Goal: Information Seeking & Learning: Learn about a topic

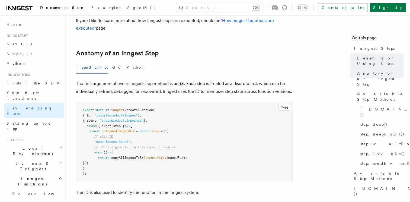
scroll to position [215, 0]
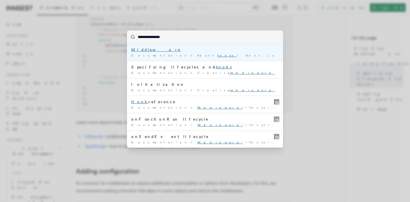
scroll to position [268, 0]
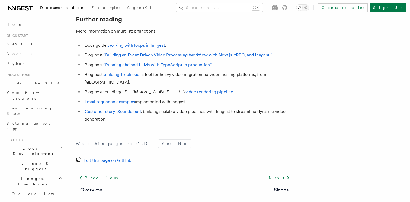
scroll to position [1863, 0]
